Goal: Navigation & Orientation: Find specific page/section

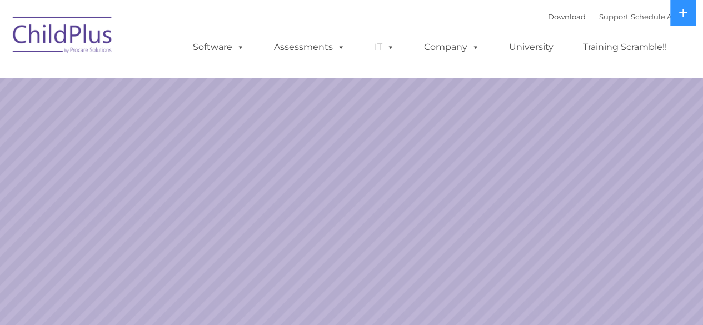
select select "MEDIUM"
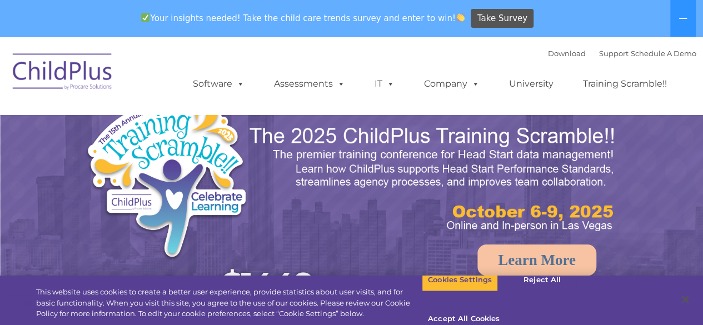
scroll to position [3, 0]
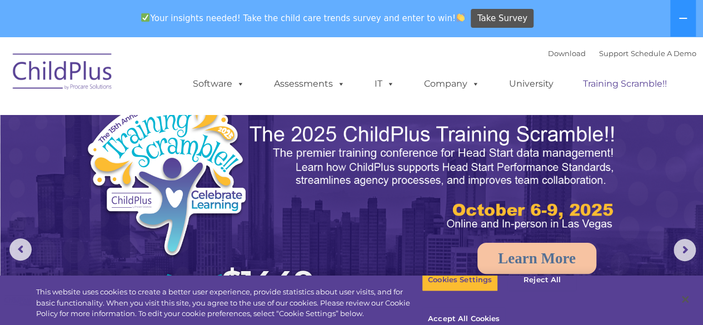
click at [614, 86] on link "Training Scramble!!" at bounding box center [625, 84] width 106 height 22
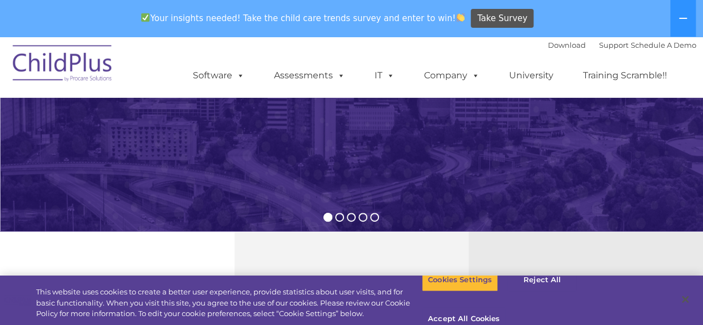
scroll to position [0, 0]
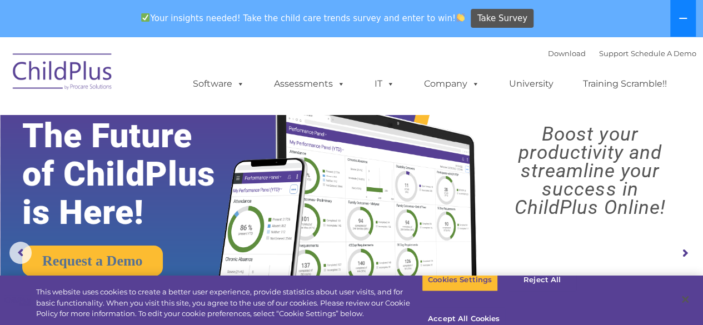
click at [680, 13] on button at bounding box center [683, 18] width 26 height 37
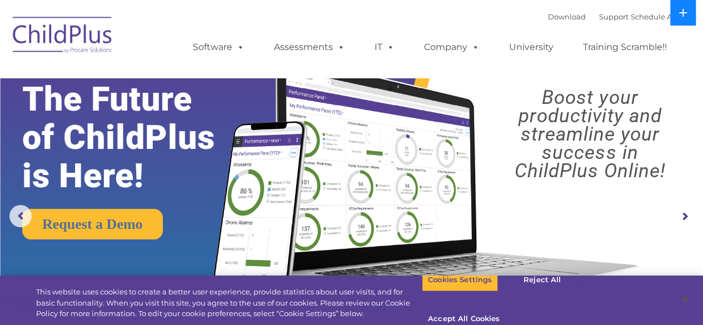
click at [680, 16] on icon at bounding box center [682, 12] width 9 height 9
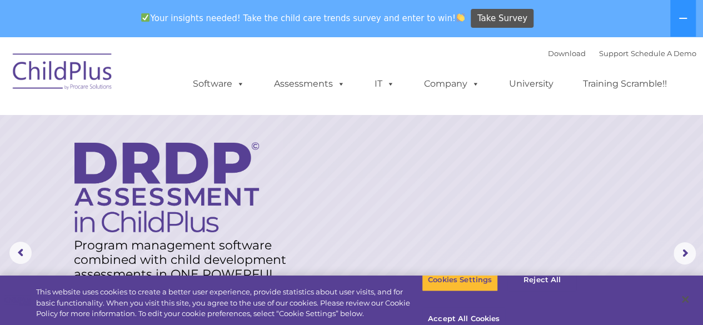
click at [86, 91] on img at bounding box center [62, 74] width 111 height 56
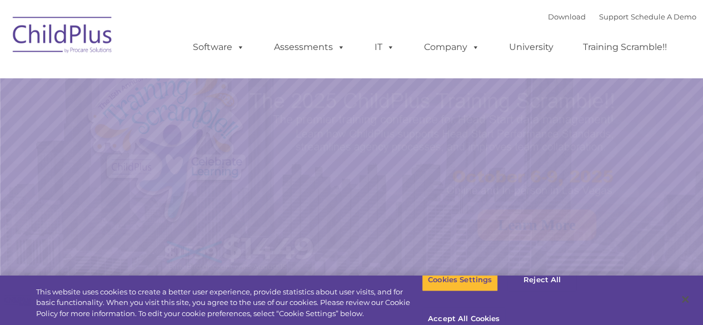
select select "MEDIUM"
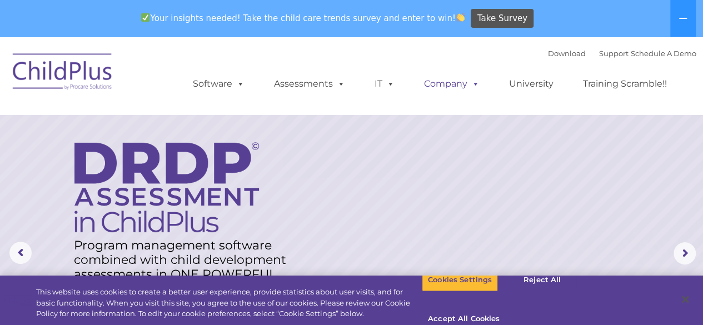
click at [452, 88] on link "Company" at bounding box center [452, 84] width 78 height 22
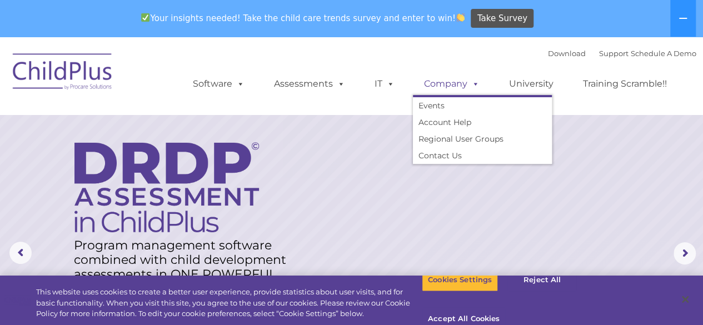
scroll to position [37, 0]
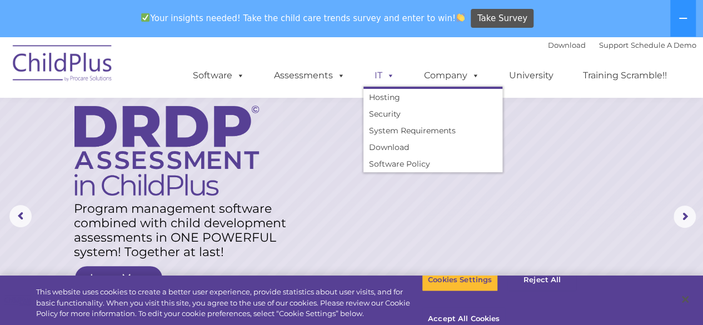
click at [366, 78] on link "IT" at bounding box center [384, 75] width 42 height 22
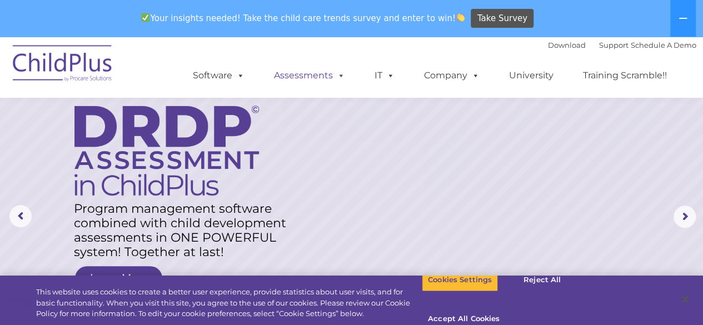
click at [324, 73] on link "Assessments" at bounding box center [309, 75] width 93 height 22
